Goal: Find specific page/section

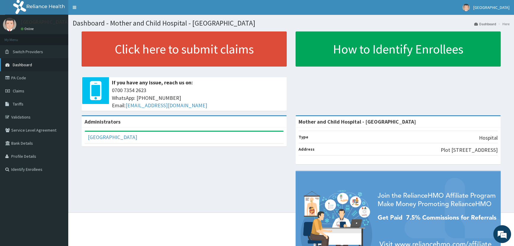
click at [22, 65] on span "Dashboard" at bounding box center [22, 64] width 19 height 5
